Goal: Navigation & Orientation: Find specific page/section

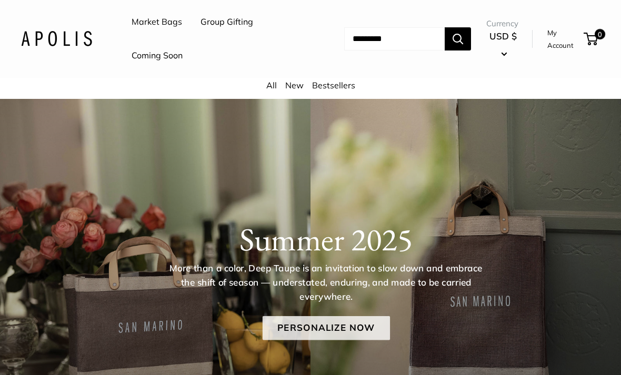
click at [350, 336] on link "Personalize Now" at bounding box center [325, 328] width 127 height 24
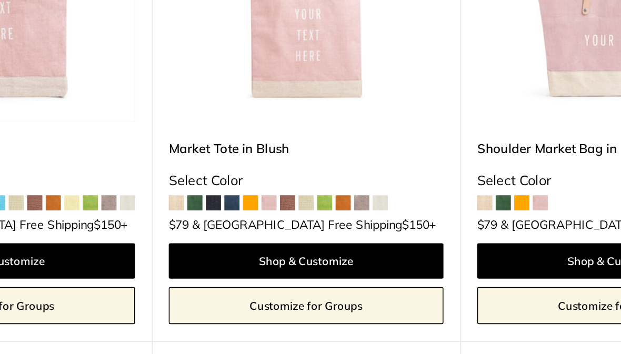
scroll to position [2610, 0]
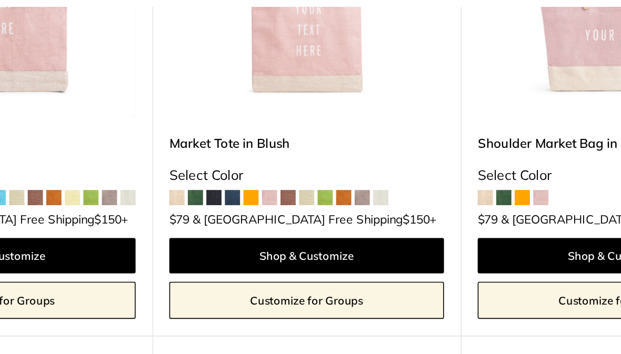
click at [248, 214] on span at bounding box center [252, 218] width 9 height 9
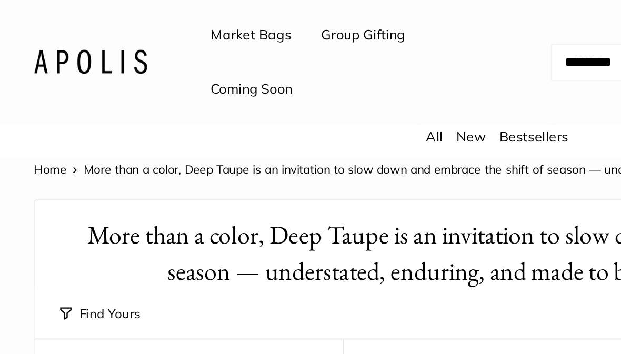
click at [349, 38] on input "Search..." at bounding box center [394, 38] width 100 height 23
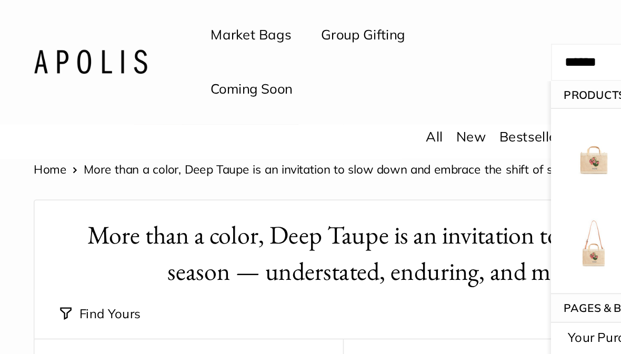
type input "******"
click at [465, 38] on button "Search" at bounding box center [457, 38] width 26 height 23
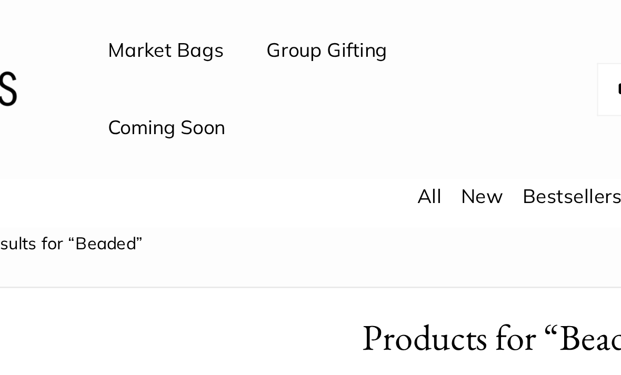
click at [131, 60] on link "Coming Soon" at bounding box center [156, 56] width 51 height 16
